Goal: Task Accomplishment & Management: Complete application form

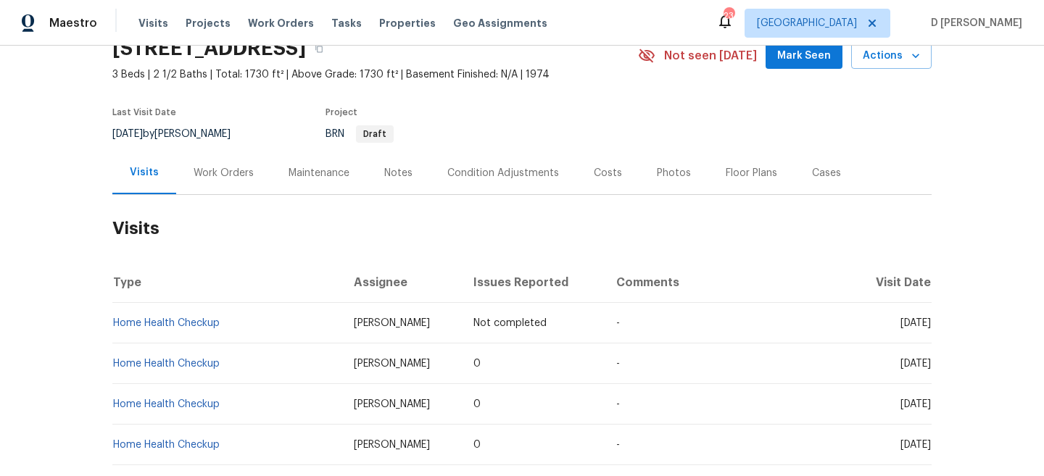
scroll to position [67, 0]
click at [199, 161] on div "Work Orders" at bounding box center [223, 173] width 95 height 43
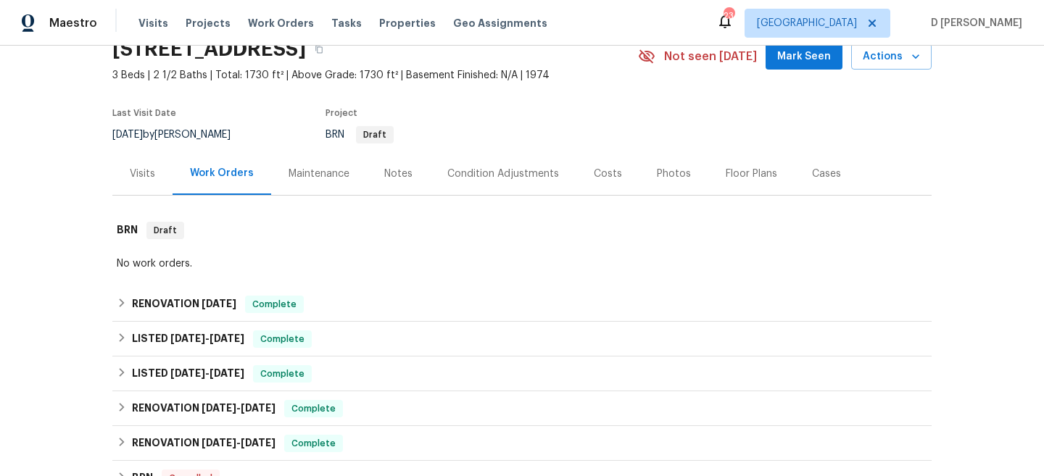
click at [154, 168] on div "Visits" at bounding box center [142, 174] width 25 height 15
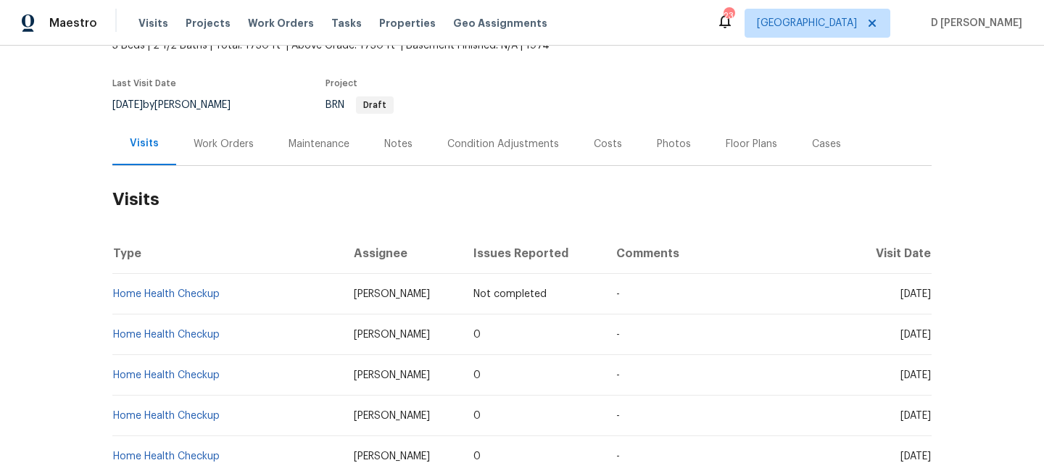
scroll to position [102, 0]
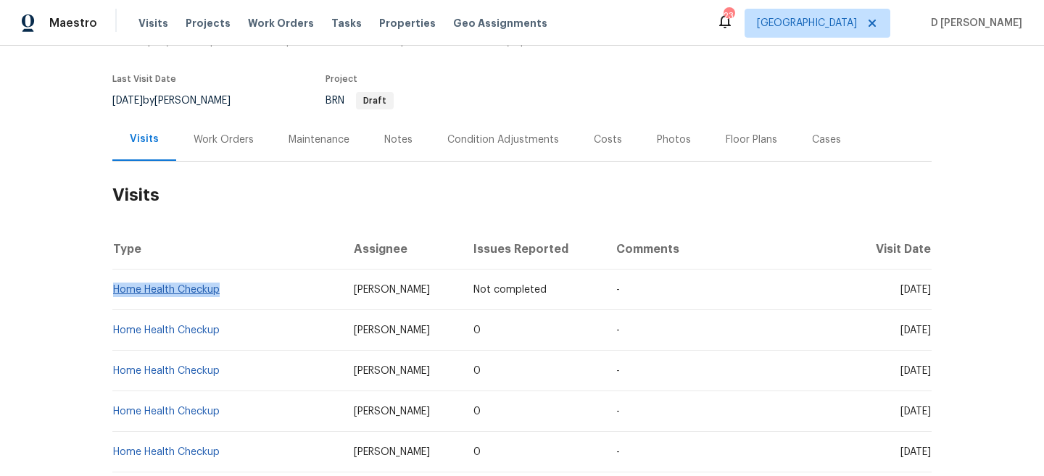
drag, startPoint x: 232, startPoint y: 304, endPoint x: 115, endPoint y: 302, distance: 116.8
click at [115, 302] on td "Home Health Checkup" at bounding box center [227, 290] width 230 height 41
copy link "Home Health Checkup"
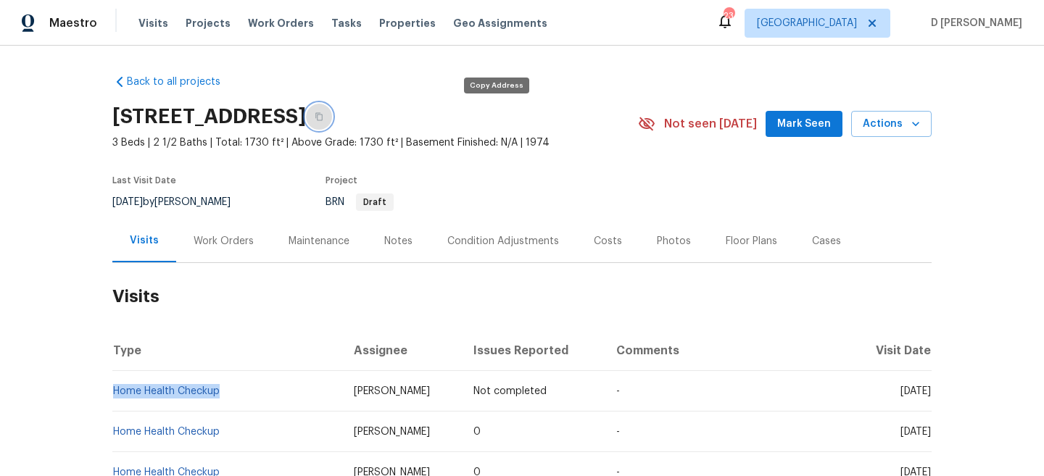
click at [323, 117] on icon "button" at bounding box center [319, 116] width 9 height 9
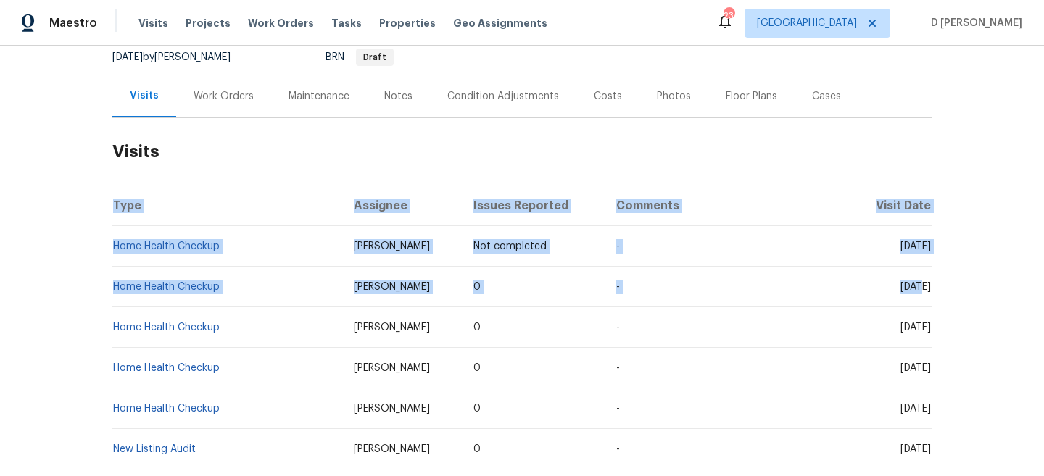
drag, startPoint x: 896, startPoint y: 292, endPoint x: 953, endPoint y: 291, distance: 56.6
click at [953, 291] on div "Back to all projects [STREET_ADDRESS] 3 Beds | 2 1/2 Baths | Total: 1730 ft² | …" at bounding box center [522, 261] width 1044 height 431
click at [952, 291] on div "Back to all projects [STREET_ADDRESS] 3 Beds | 2 1/2 Baths | Total: 1730 ft² | …" at bounding box center [522, 261] width 1044 height 431
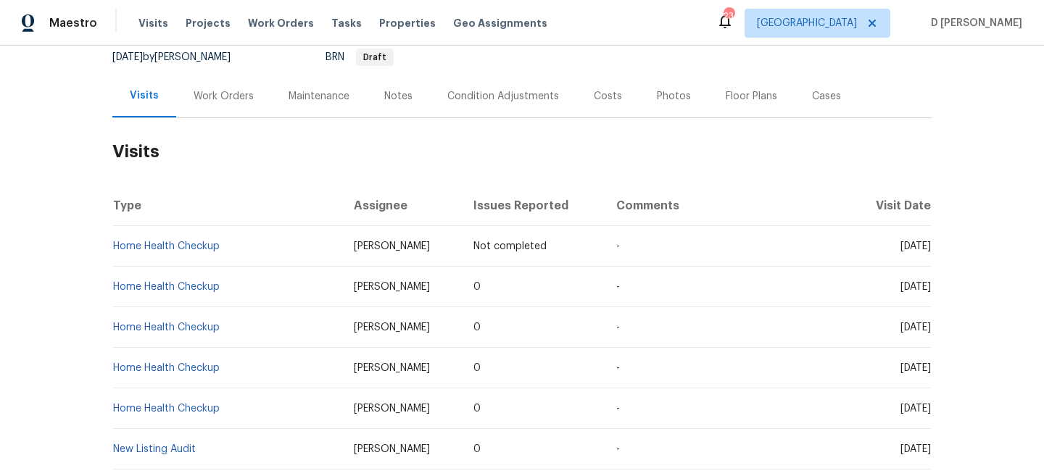
drag, startPoint x: 899, startPoint y: 291, endPoint x: 930, endPoint y: 291, distance: 31.9
click at [930, 291] on span "[DATE]" at bounding box center [916, 287] width 30 height 10
copy span "[DATE]"
click at [202, 89] on div "Work Orders" at bounding box center [224, 96] width 60 height 15
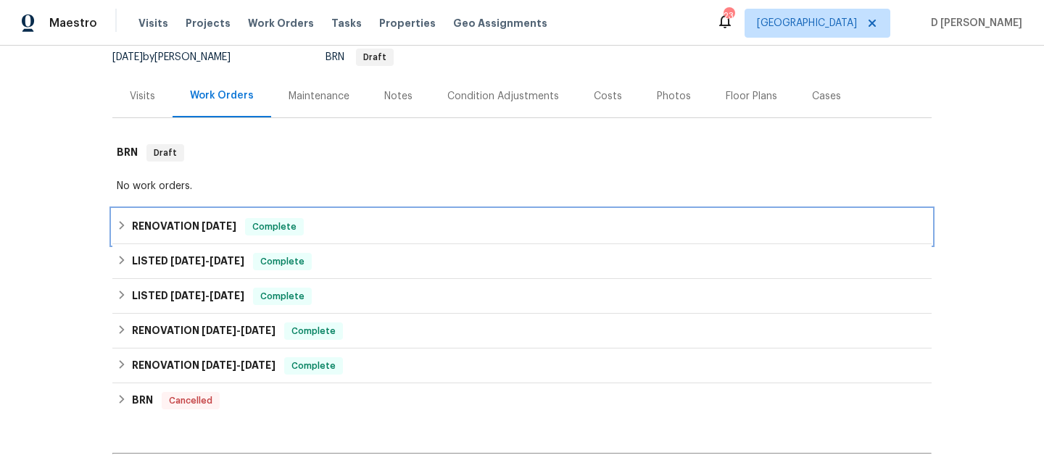
click at [133, 223] on h6 "RENOVATION [DATE]" at bounding box center [184, 226] width 104 height 17
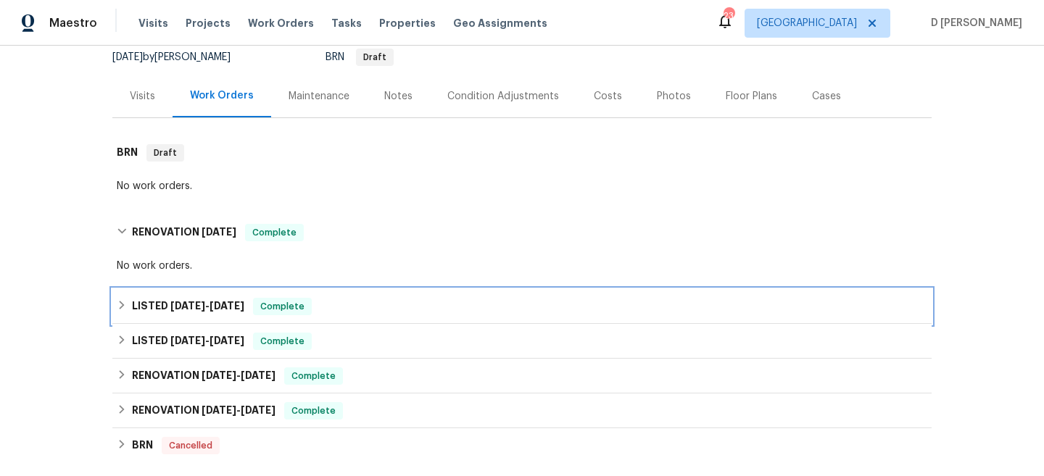
click at [124, 302] on icon at bounding box center [122, 305] width 10 height 10
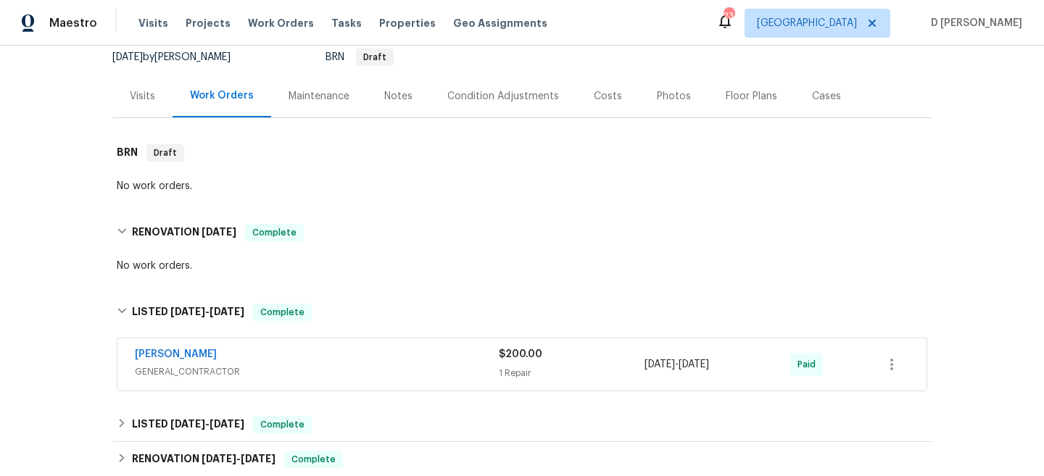
drag, startPoint x: 128, startPoint y: 360, endPoint x: 329, endPoint y: 356, distance: 200.9
click at [329, 356] on div "[PERSON_NAME] GENERAL_CONTRACTOR $200.00 1 Repair [DATE] - [DATE] Paid" at bounding box center [521, 365] width 809 height 52
copy link "[PERSON_NAME]"
click at [152, 83] on div "Visits" at bounding box center [142, 96] width 60 height 43
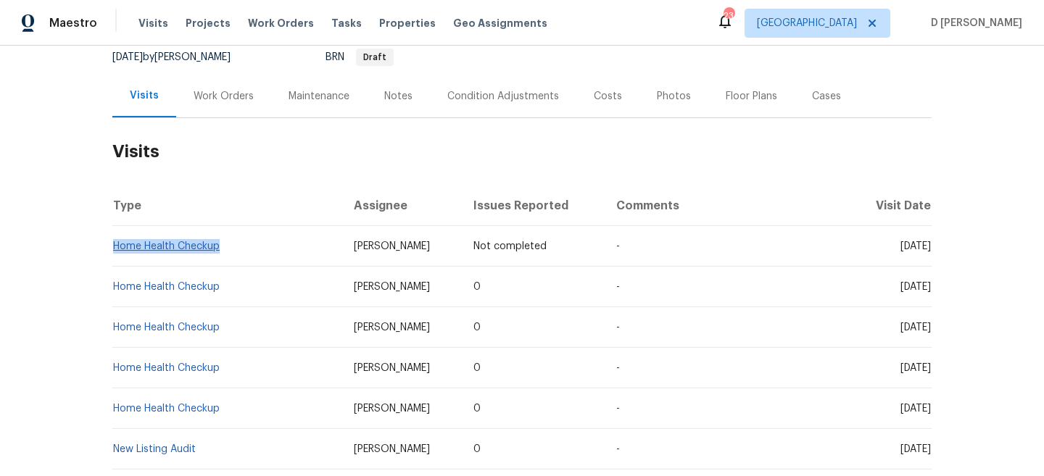
drag, startPoint x: 226, startPoint y: 265, endPoint x: 115, endPoint y: 257, distance: 110.5
click at [115, 257] on td "Home Health Checkup" at bounding box center [227, 246] width 230 height 41
copy link "Home Health Checkup"
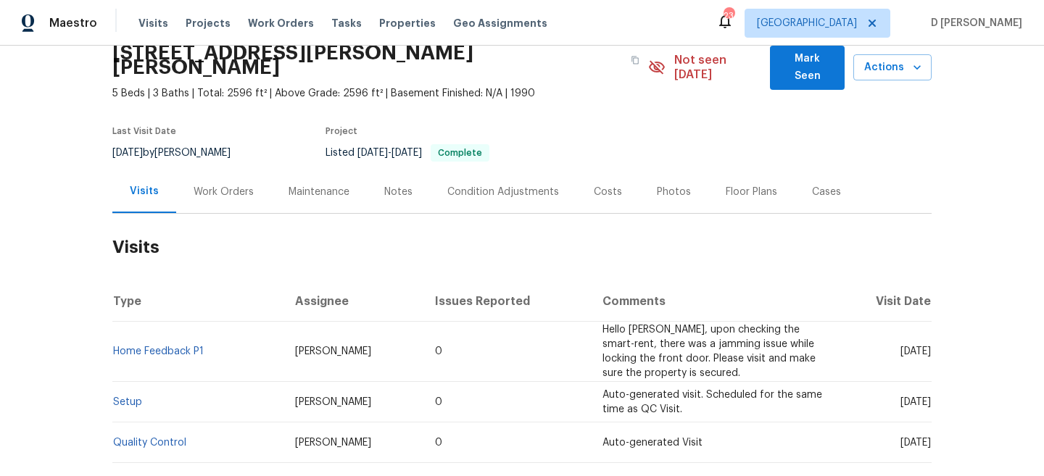
scroll to position [80, 0]
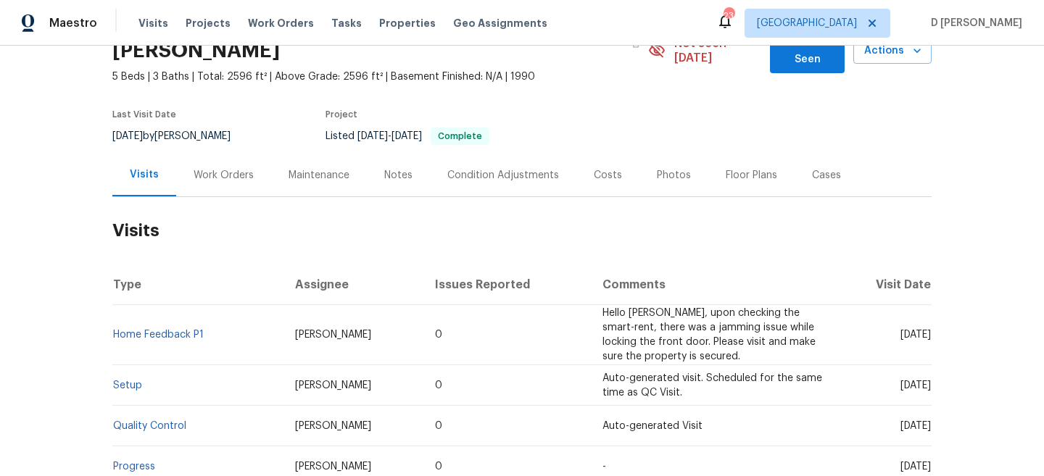
click at [827, 168] on div "Cases" at bounding box center [826, 175] width 29 height 15
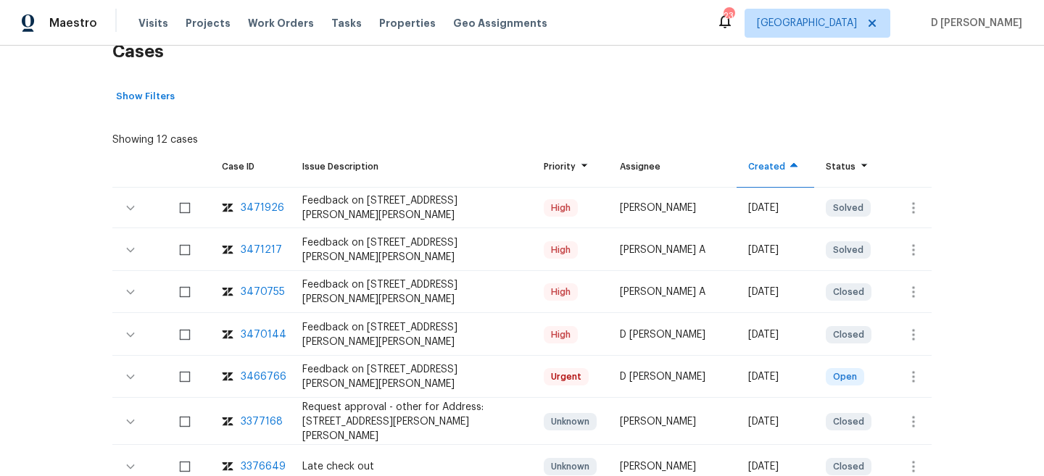
scroll to position [268, 0]
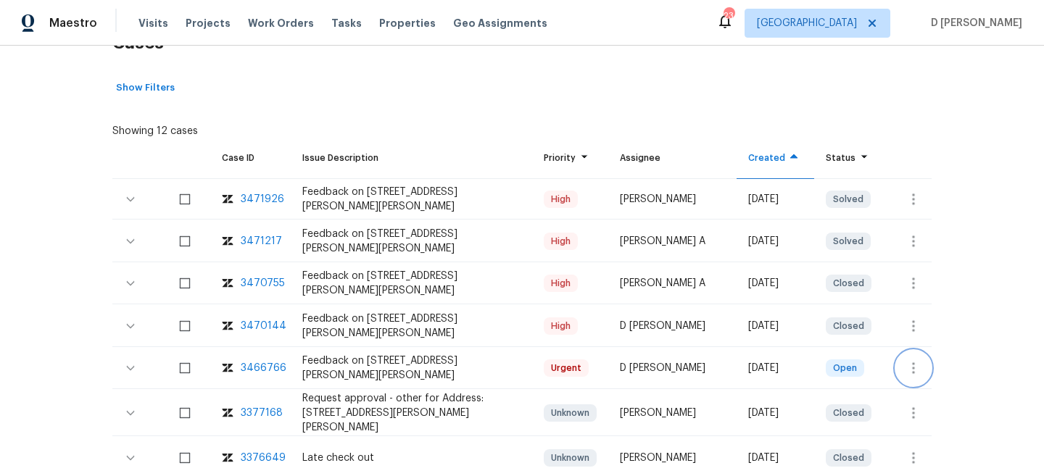
click at [920, 360] on icon "button" at bounding box center [913, 368] width 17 height 17
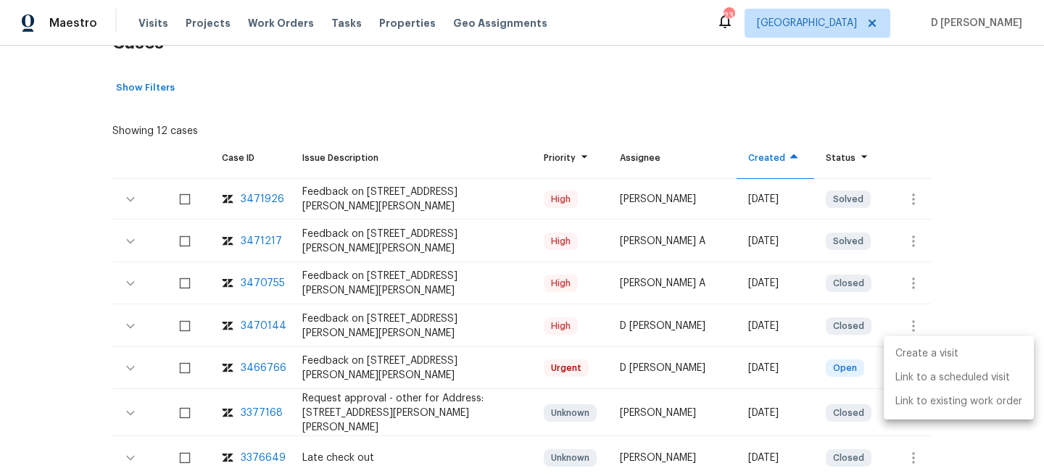
click at [930, 352] on li "Create a visit" at bounding box center [959, 354] width 150 height 24
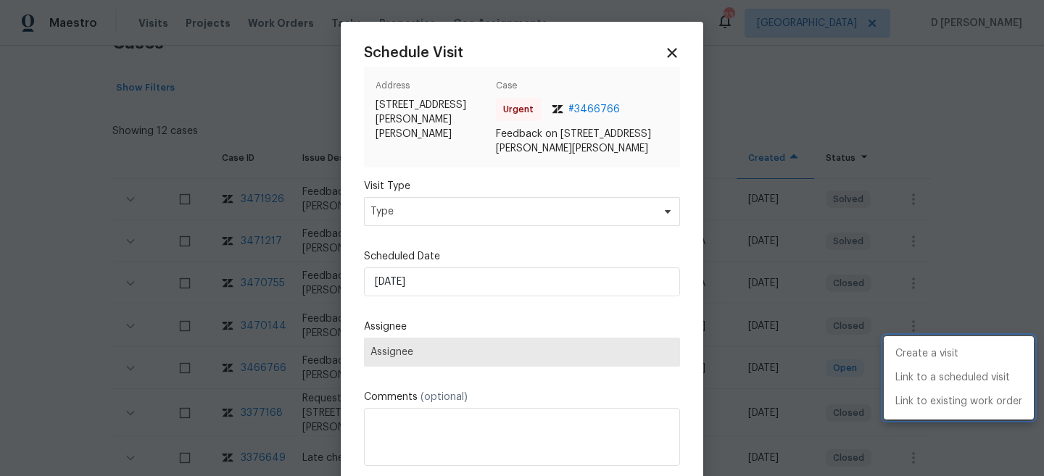
click at [432, 208] on div at bounding box center [522, 238] width 1044 height 476
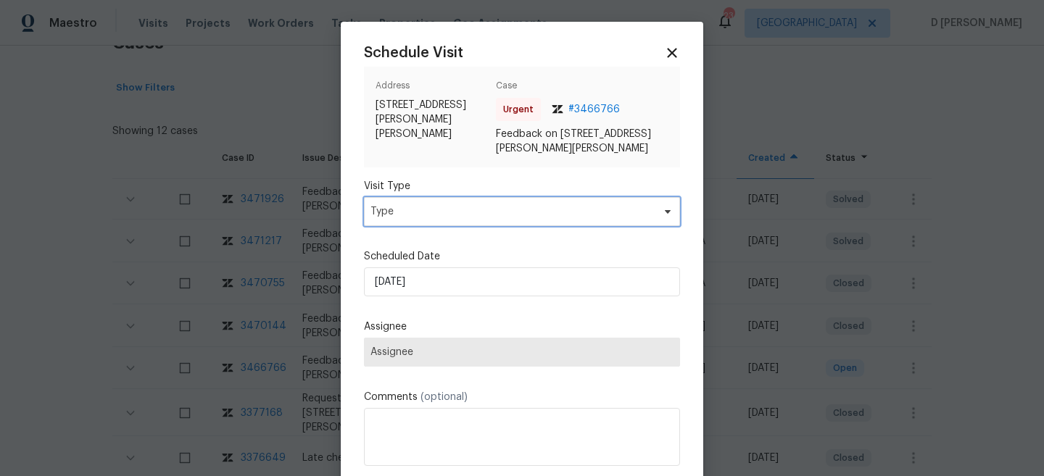
click at [432, 213] on span "Type" at bounding box center [512, 212] width 282 height 15
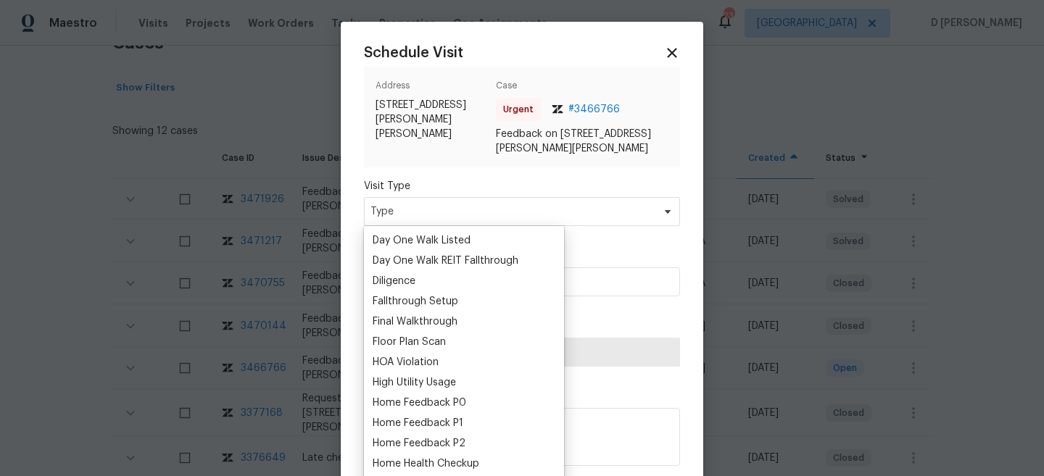
scroll to position [400, 0]
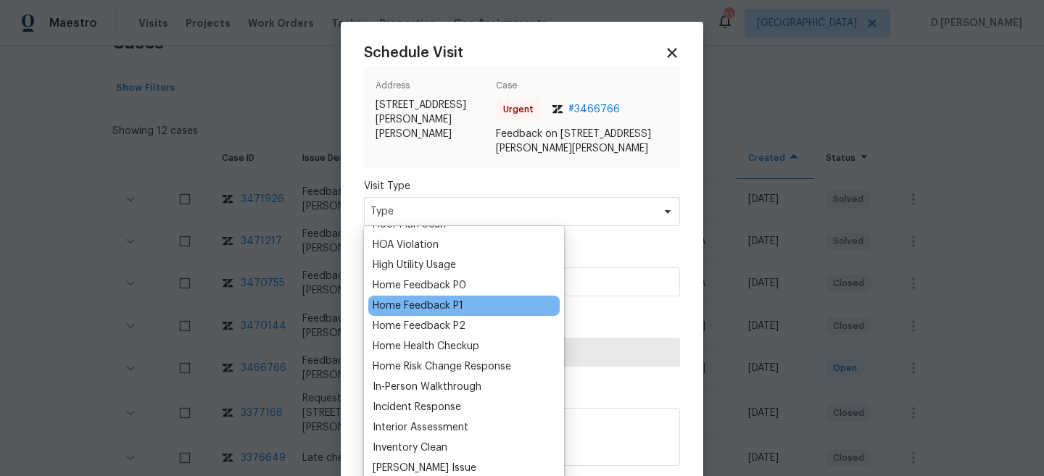
click at [432, 303] on div "Home Feedback P1" at bounding box center [418, 306] width 91 height 15
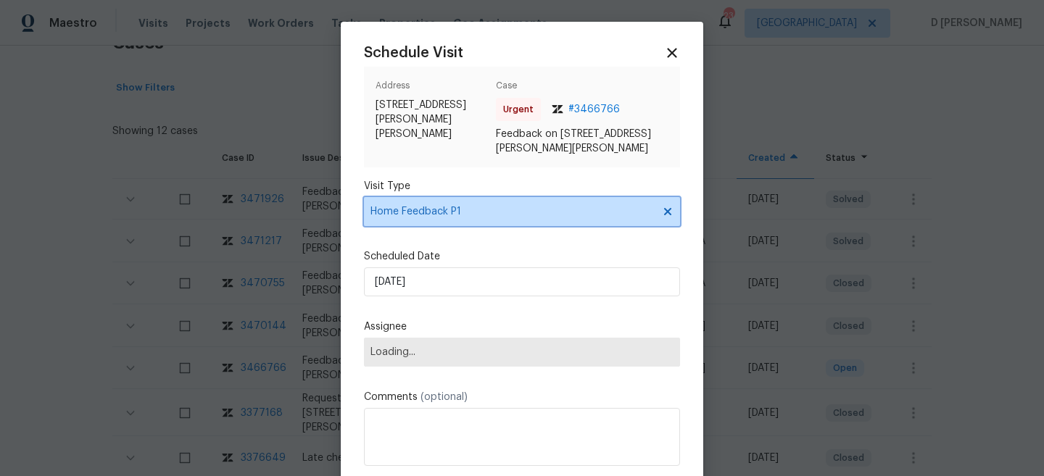
click at [667, 210] on icon at bounding box center [667, 211] width 7 height 7
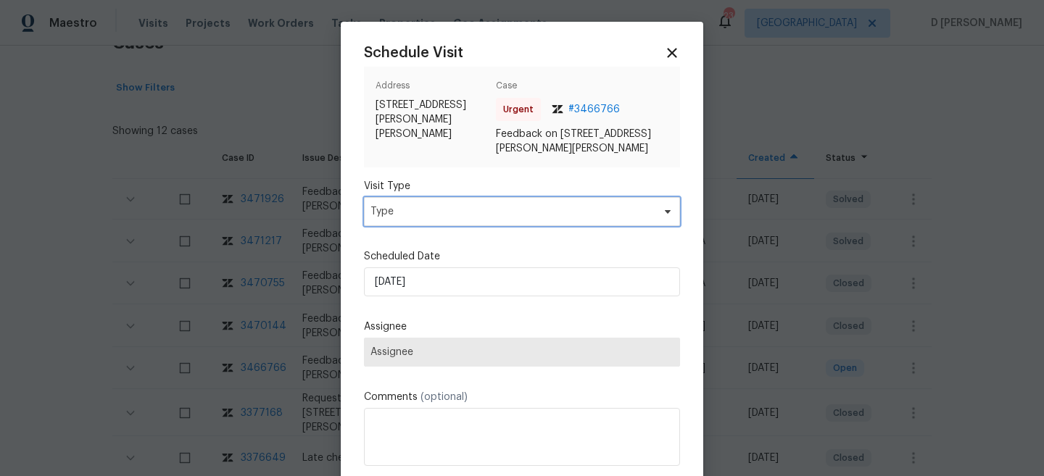
click at [566, 212] on span "Type" at bounding box center [512, 212] width 282 height 15
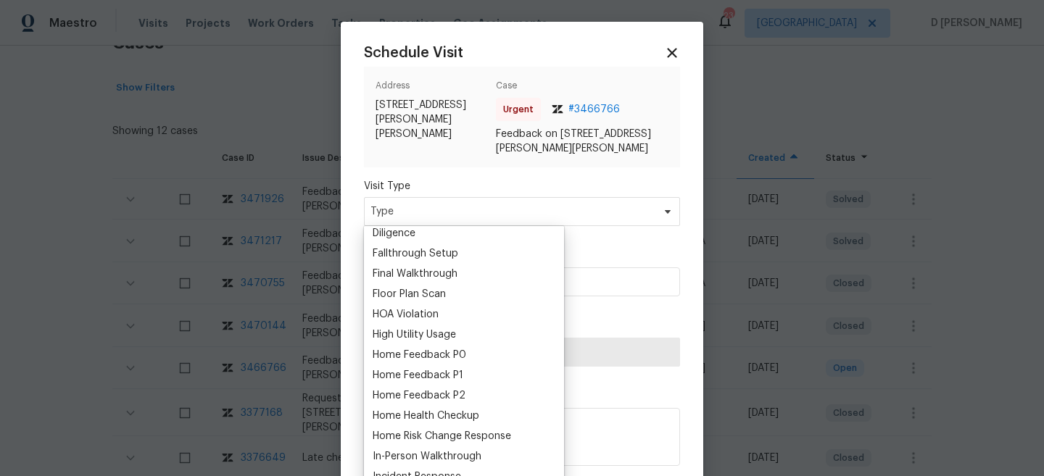
scroll to position [355, 0]
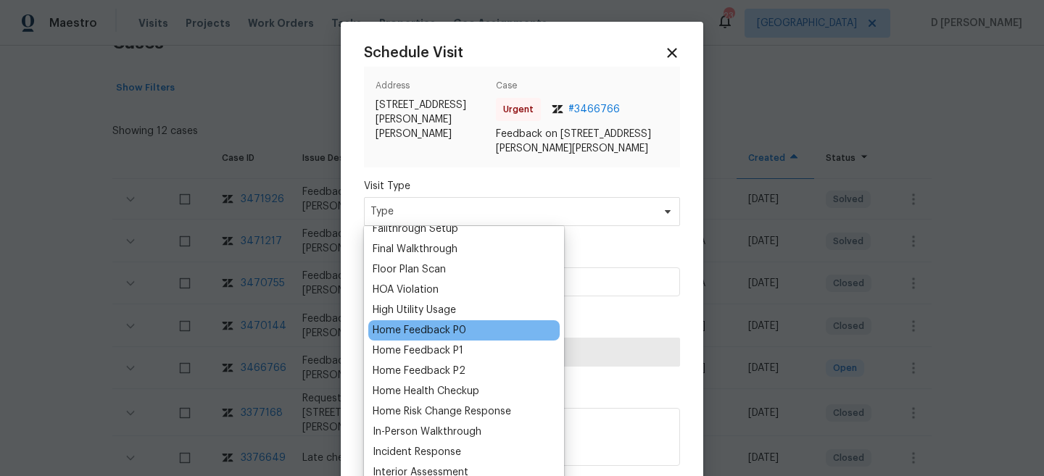
click at [431, 328] on div "Home Feedback P0" at bounding box center [420, 330] width 94 height 15
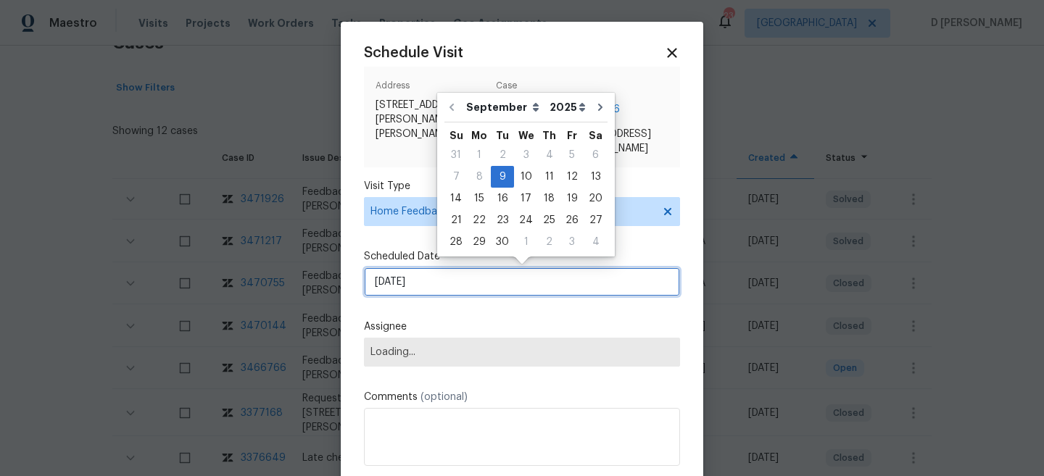
click at [458, 286] on input "09/09/2025" at bounding box center [522, 282] width 316 height 29
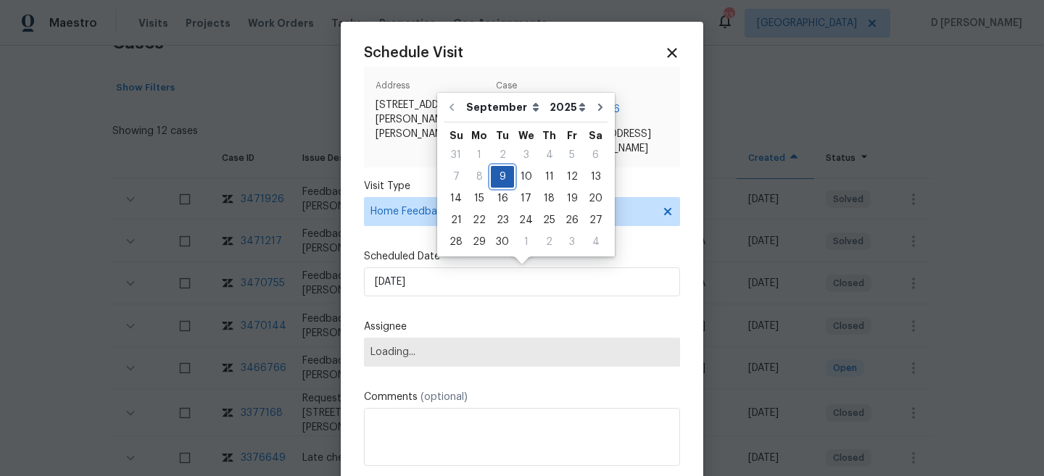
click at [498, 175] on div "9" at bounding box center [502, 177] width 23 height 20
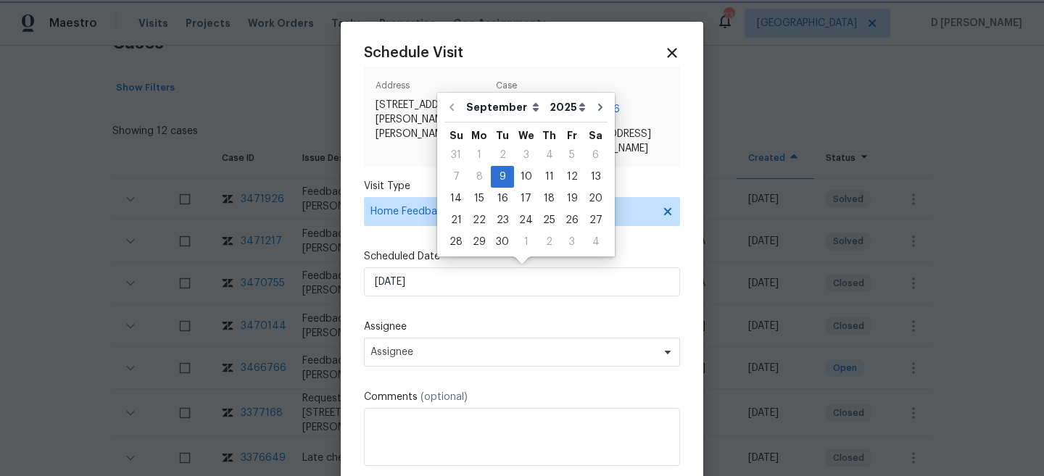
click at [463, 301] on div "Schedule Visit Address 1871 Tara Trl, Lancaster, SC 29720 Case Urgent # 3466766…" at bounding box center [522, 274] width 316 height 459
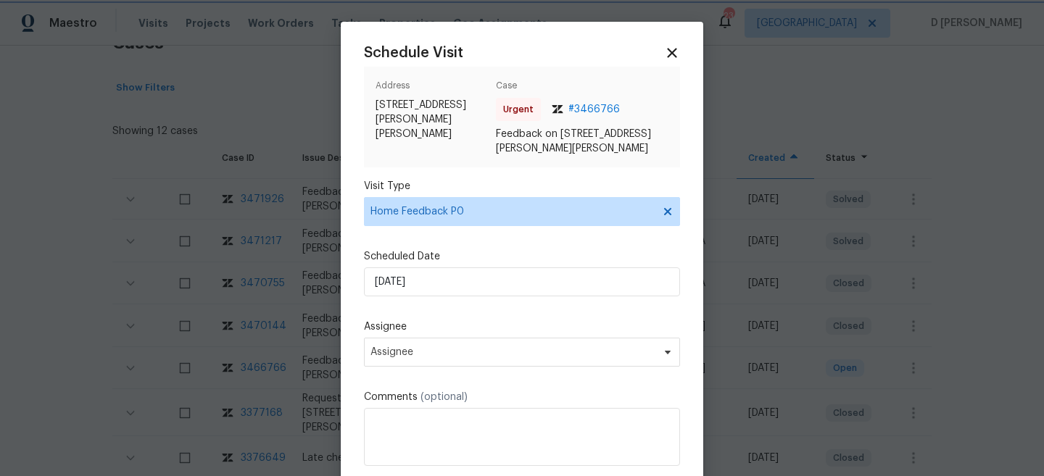
scroll to position [73, 0]
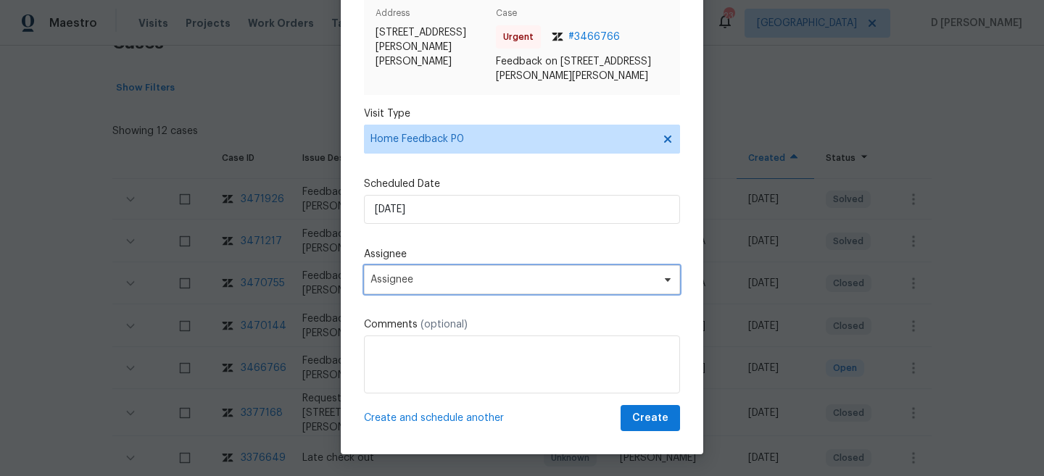
click at [398, 285] on span "Assignee" at bounding box center [513, 280] width 284 height 12
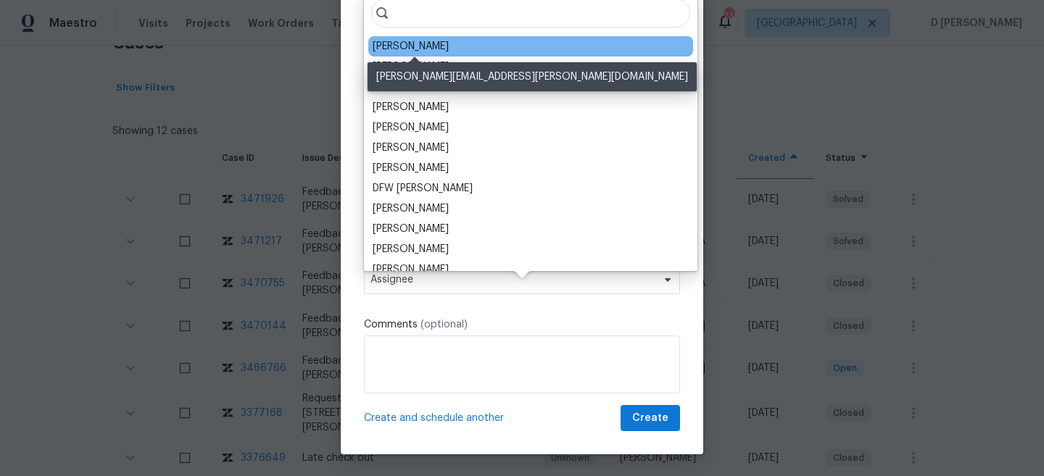
click at [434, 45] on div "Matthew Barnhart" at bounding box center [411, 46] width 76 height 15
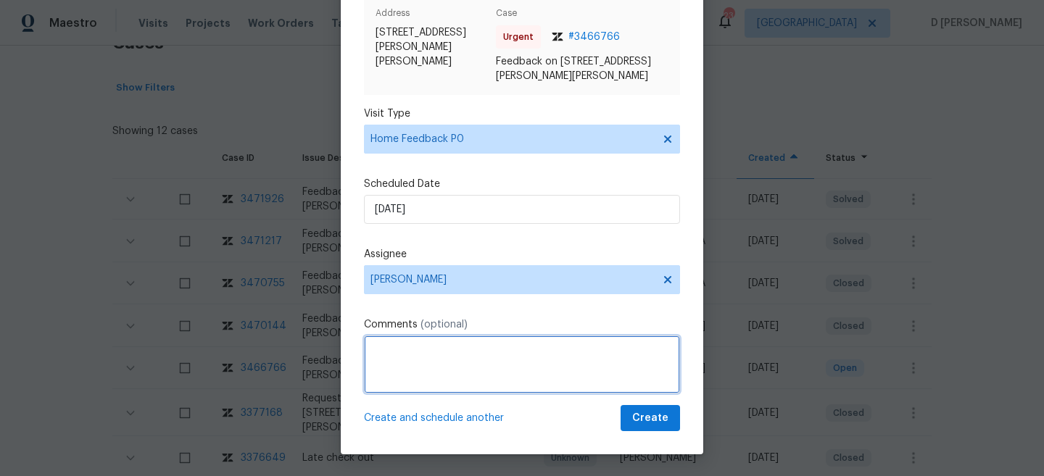
click at [499, 369] on textarea at bounding box center [522, 365] width 316 height 58
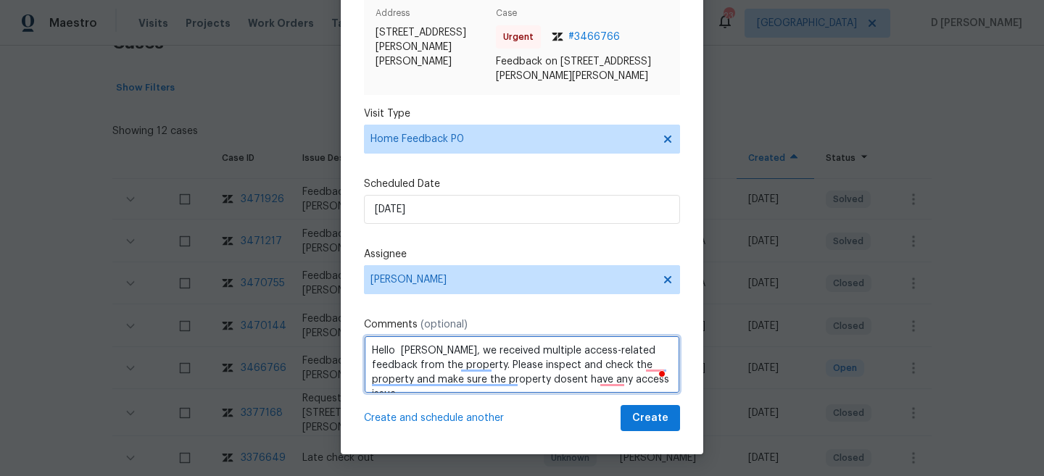
click at [636, 377] on textarea "Hello Matthew, we received multiple access-related feedback from the property. …" at bounding box center [522, 365] width 316 height 58
type textarea "Hello Matthew, we received multiple access-related feedback from the property. …"
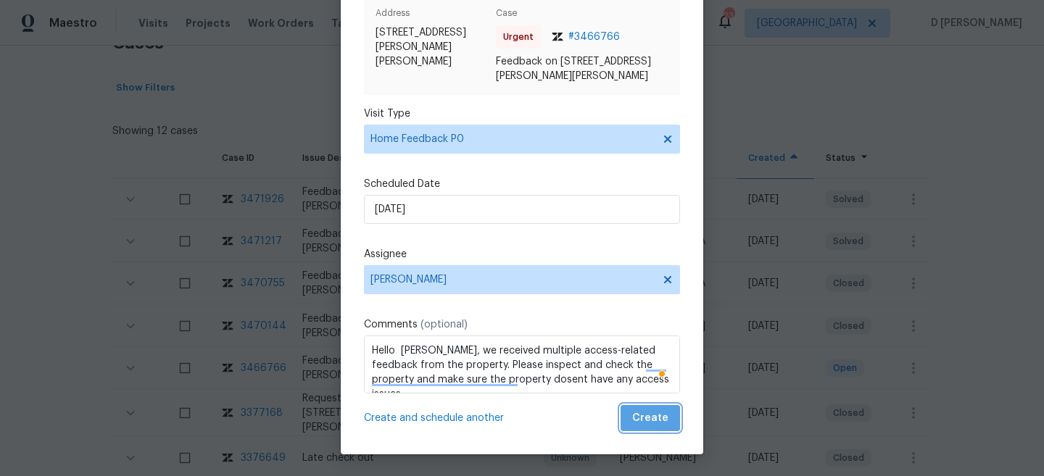
click at [656, 418] on span "Create" at bounding box center [650, 419] width 36 height 18
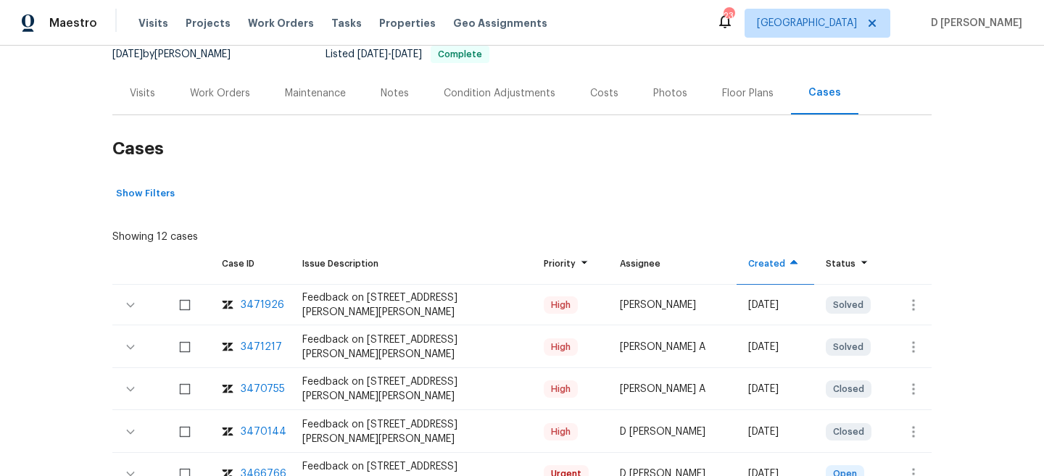
scroll to position [149, 0]
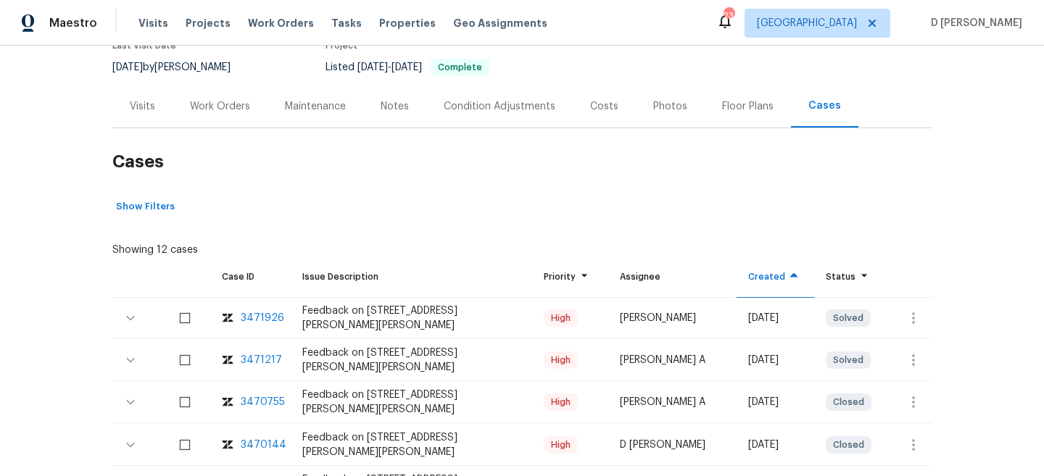
click at [140, 99] on div "Visits" at bounding box center [142, 106] width 25 height 15
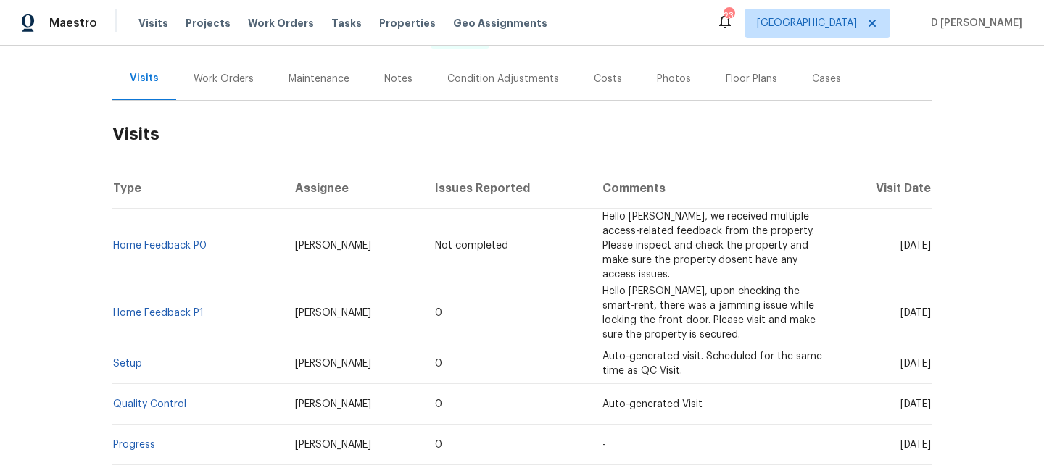
scroll to position [179, 0]
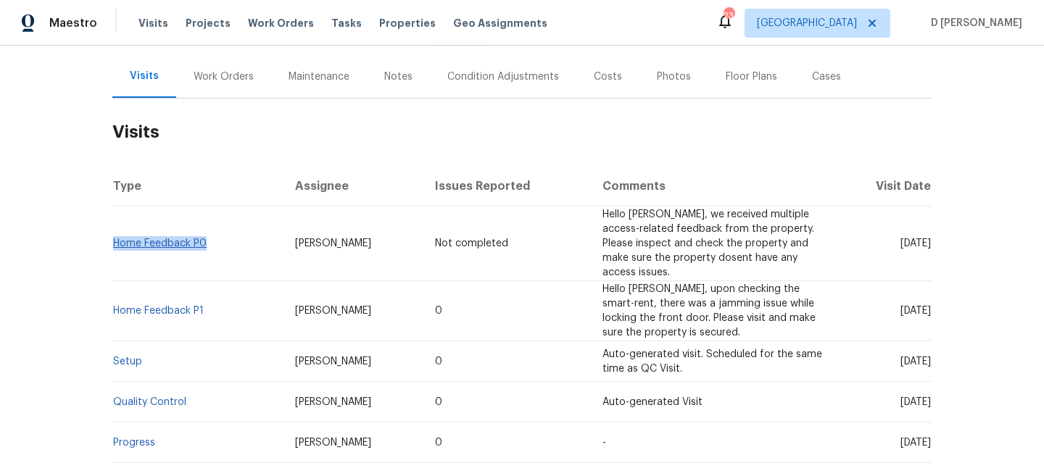
drag, startPoint x: 219, startPoint y: 216, endPoint x: 115, endPoint y: 216, distance: 104.4
click at [115, 216] on td "Home Feedback P0" at bounding box center [197, 244] width 171 height 75
copy link "Home Feedback P0"
